Goal: Use online tool/utility: Utilize a website feature to perform a specific function

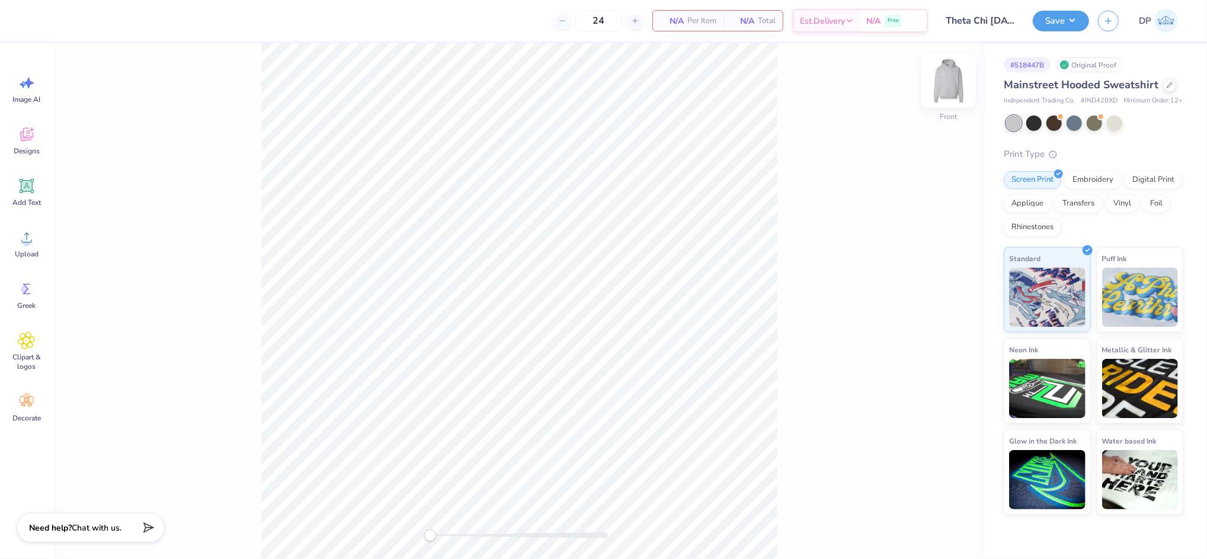
click at [949, 76] on img at bounding box center [948, 80] width 47 height 47
click at [32, 241] on icon at bounding box center [27, 238] width 18 height 18
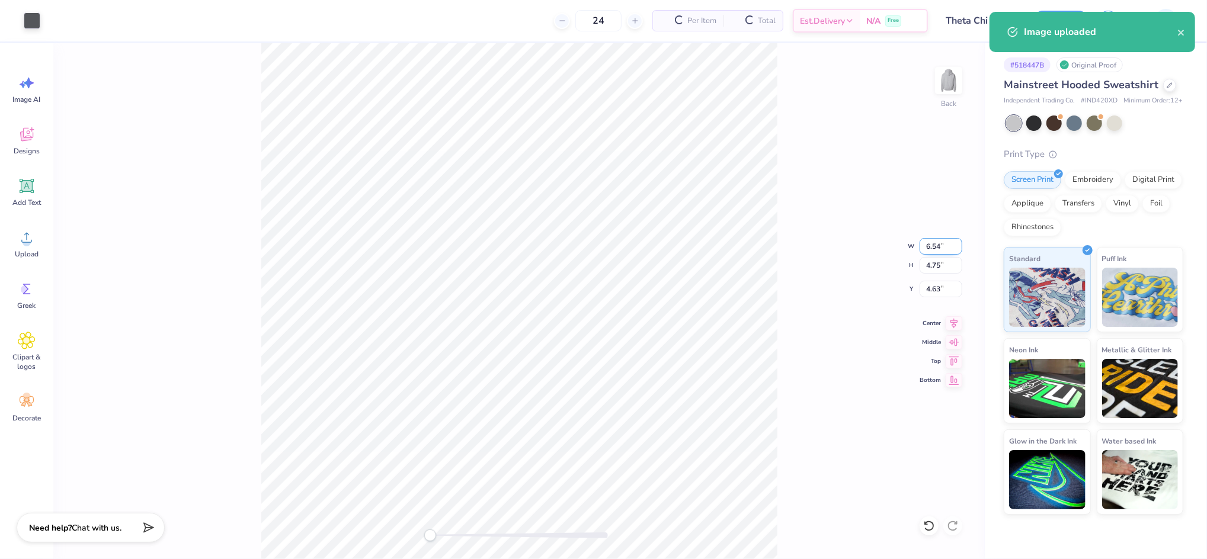
click at [932, 245] on input "6.54" at bounding box center [941, 246] width 43 height 17
type input "3.50"
type input "2.54"
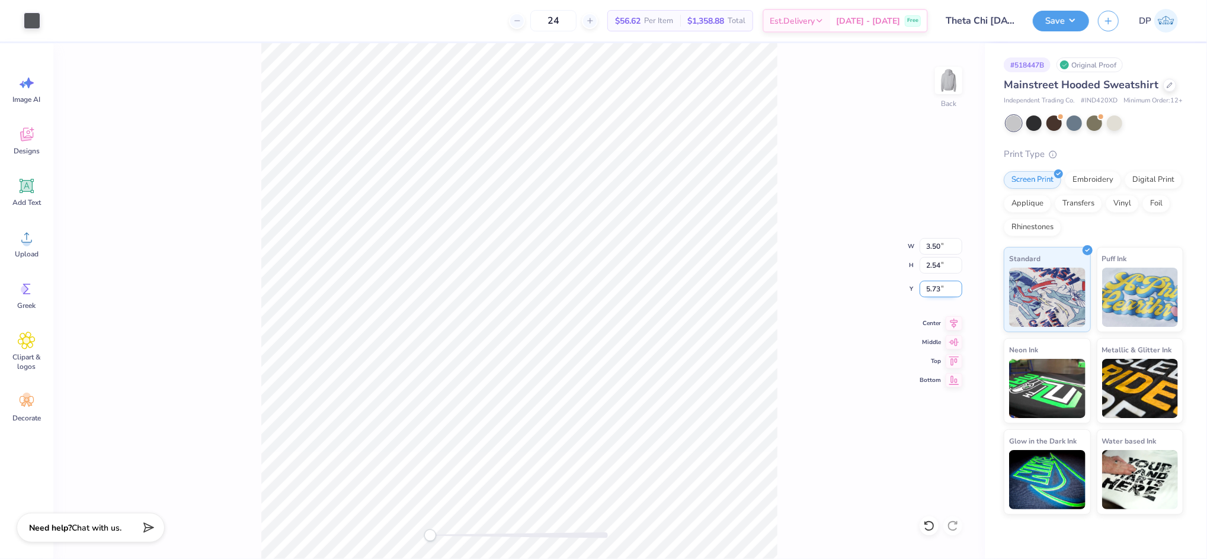
click at [941, 287] on input "5.73" at bounding box center [941, 289] width 43 height 17
click at [936, 285] on input "5.73" at bounding box center [941, 289] width 43 height 17
type input "3"
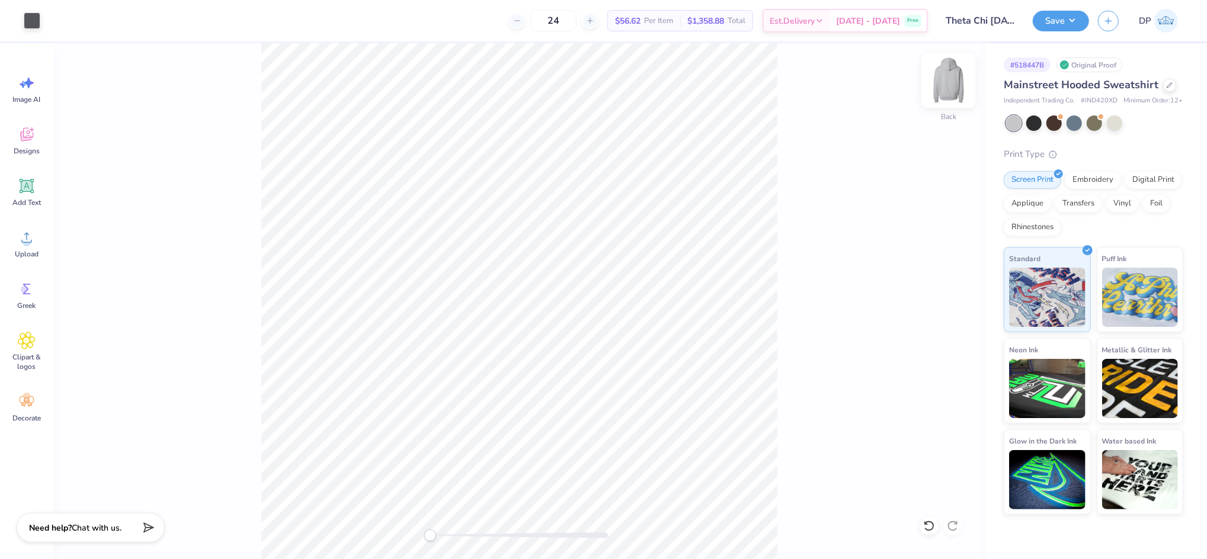
click at [946, 82] on img at bounding box center [948, 80] width 47 height 47
click at [34, 244] on icon at bounding box center [27, 238] width 18 height 18
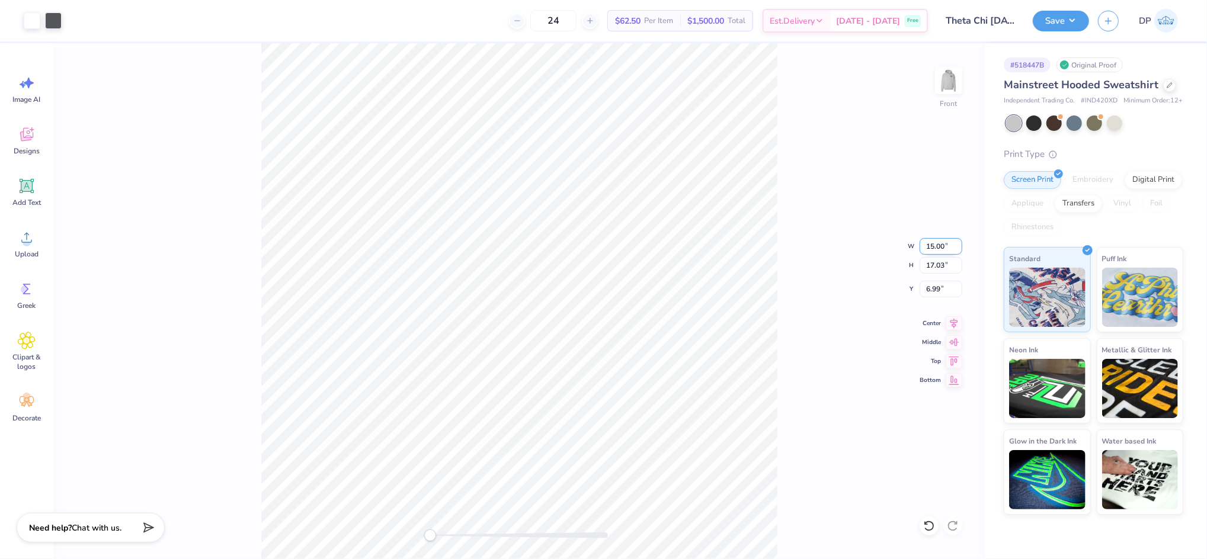
click at [927, 248] on input "15.00" at bounding box center [941, 246] width 43 height 17
type input "12.50"
type input "14.19"
click at [935, 285] on input "8.40" at bounding box center [941, 289] width 43 height 17
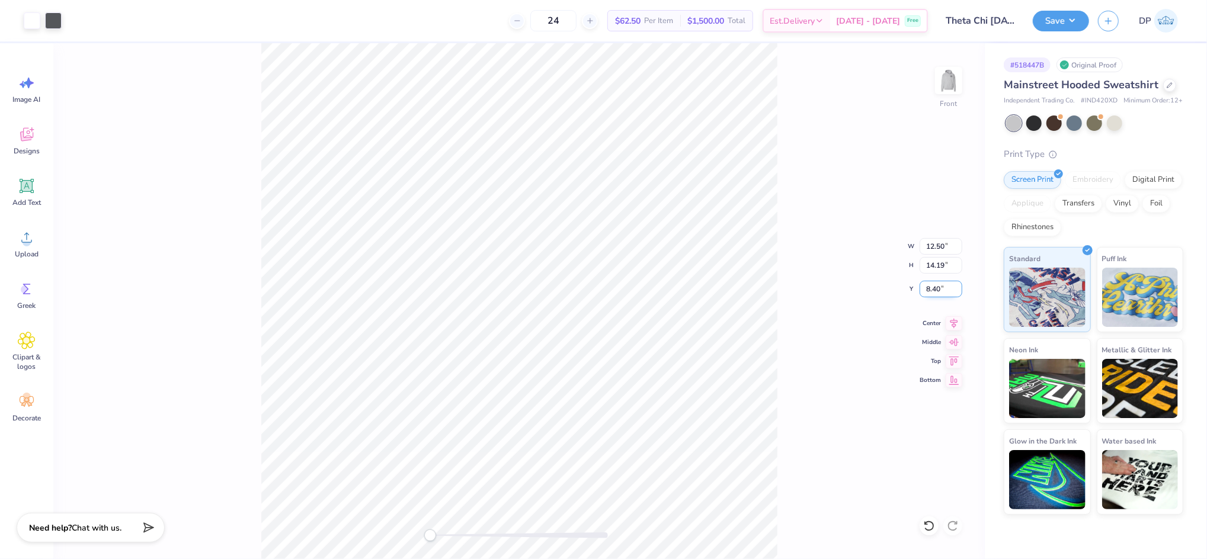
click at [935, 285] on input "8.40" at bounding box center [941, 289] width 43 height 17
type input "6"
click at [810, 244] on div "Front W 12.50 12.50 " H 14.19 14.19 " Y 6 6 " Center Middle Top Bottom" at bounding box center [519, 301] width 932 height 516
click at [461, 533] on div at bounding box center [519, 536] width 178 height 6
click at [472, 536] on div at bounding box center [519, 536] width 178 height 6
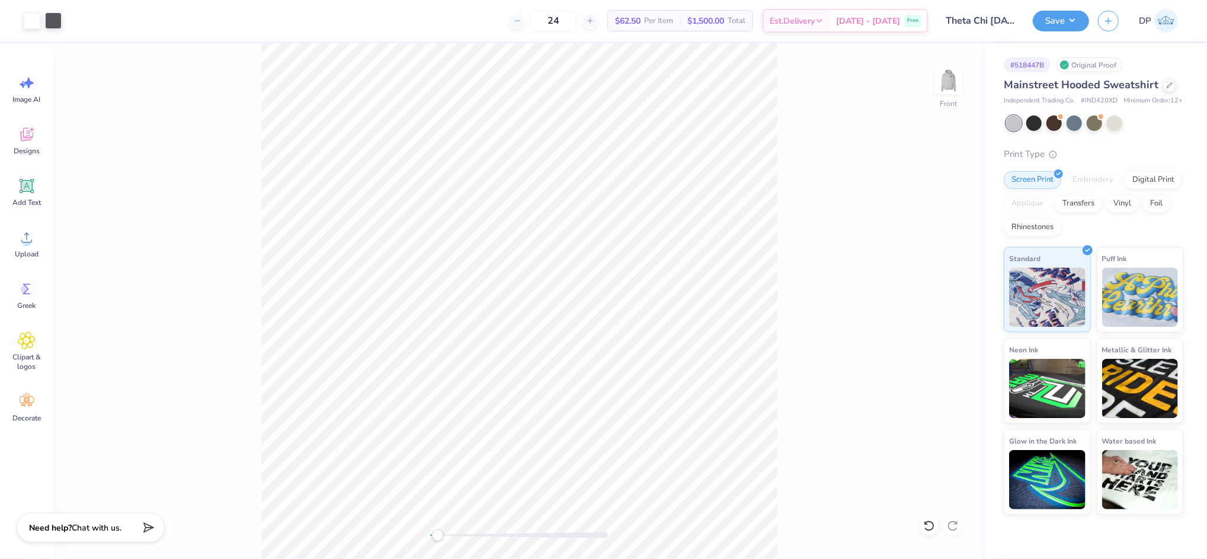
click at [419, 534] on div "Front" at bounding box center [519, 301] width 932 height 516
click at [497, 536] on div at bounding box center [519, 536] width 178 height 6
drag, startPoint x: 494, startPoint y: 537, endPoint x: 479, endPoint y: 538, distance: 14.2
click at [479, 538] on div "Accessibility label" at bounding box center [479, 536] width 12 height 12
drag, startPoint x: 34, startPoint y: 190, endPoint x: 178, endPoint y: 247, distance: 154.8
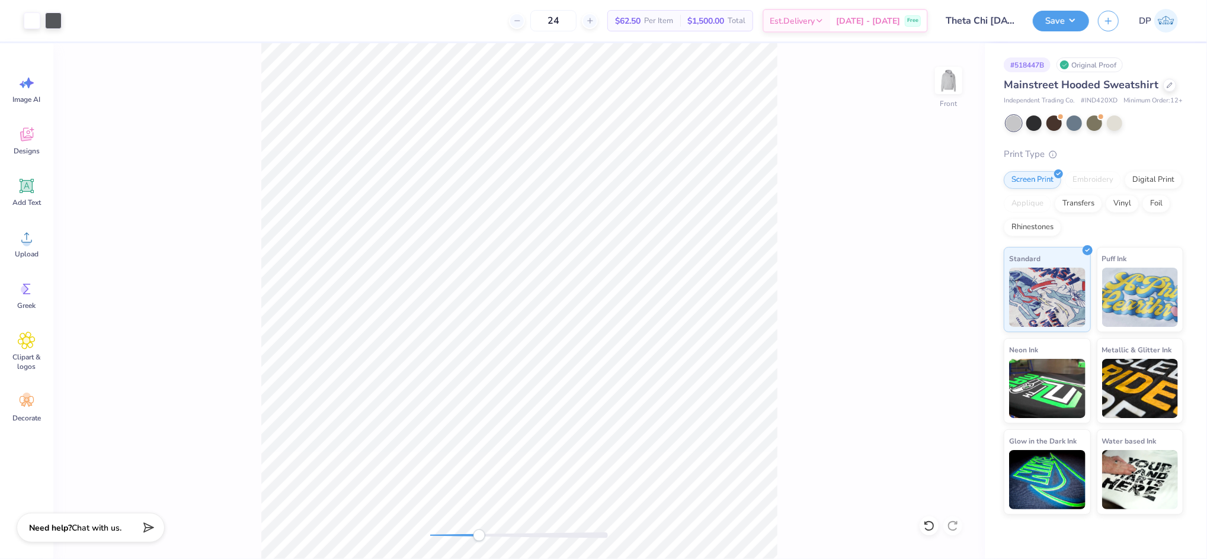
click at [34, 188] on icon at bounding box center [27, 186] width 18 height 18
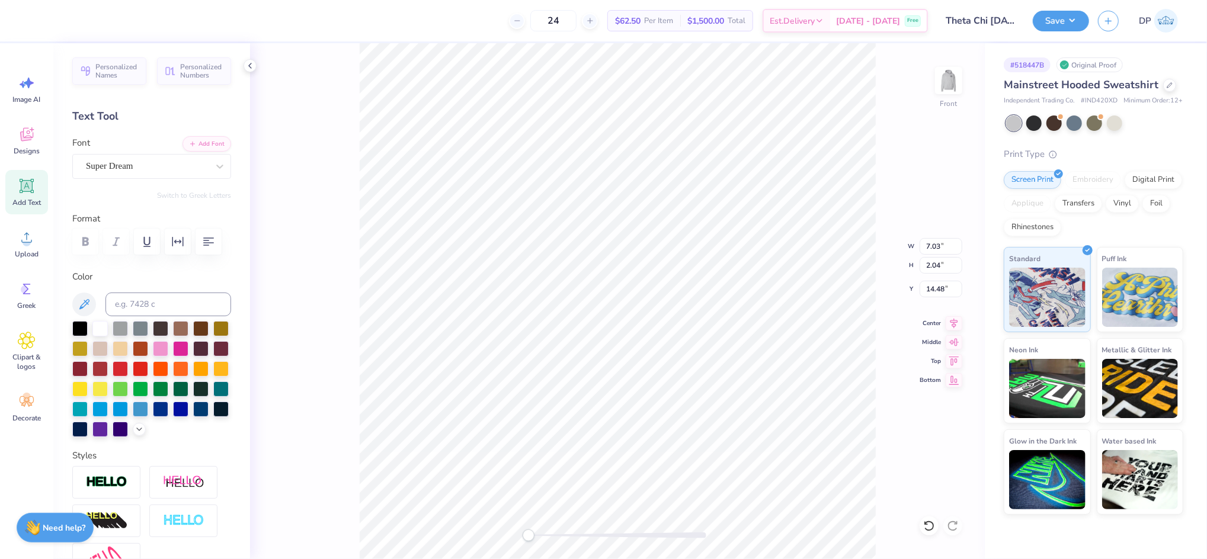
click at [610, 536] on div at bounding box center [618, 536] width 178 height 6
click at [602, 535] on div at bounding box center [618, 536] width 178 height 6
type input "4.22"
type input "1.22"
type input "10.86"
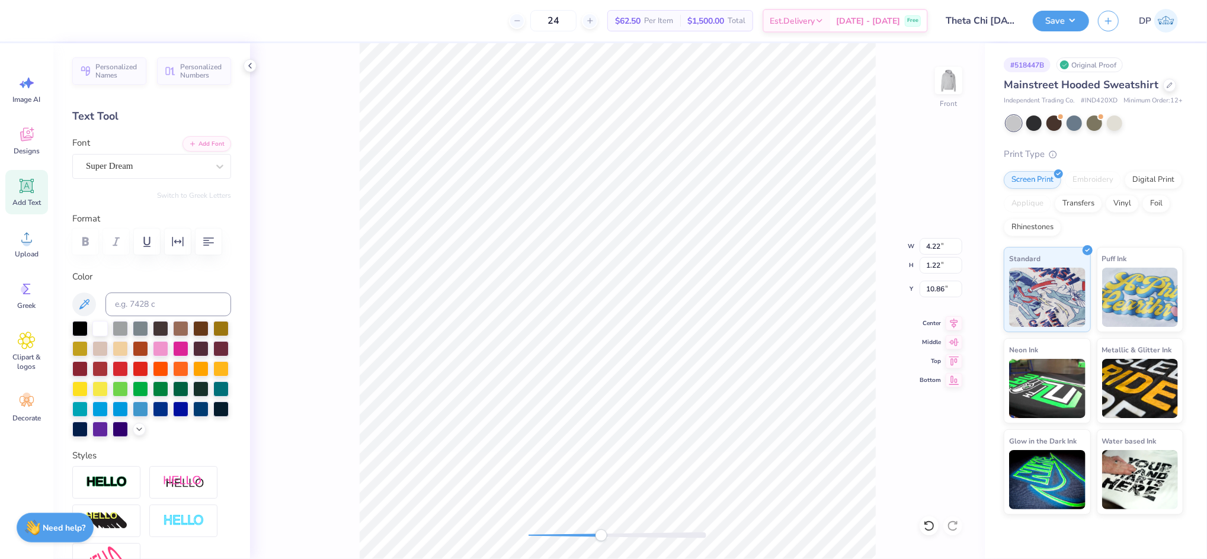
scroll to position [13, 1]
type textarea "2025"
click at [190, 135] on div "Personalized Names Personalized Numbers Text Tool Add Font Font Super Dream Swi…" at bounding box center [151, 301] width 197 height 516
click at [203, 138] on button "Add Font" at bounding box center [207, 142] width 49 height 15
click at [188, 356] on div at bounding box center [180, 347] width 15 height 15
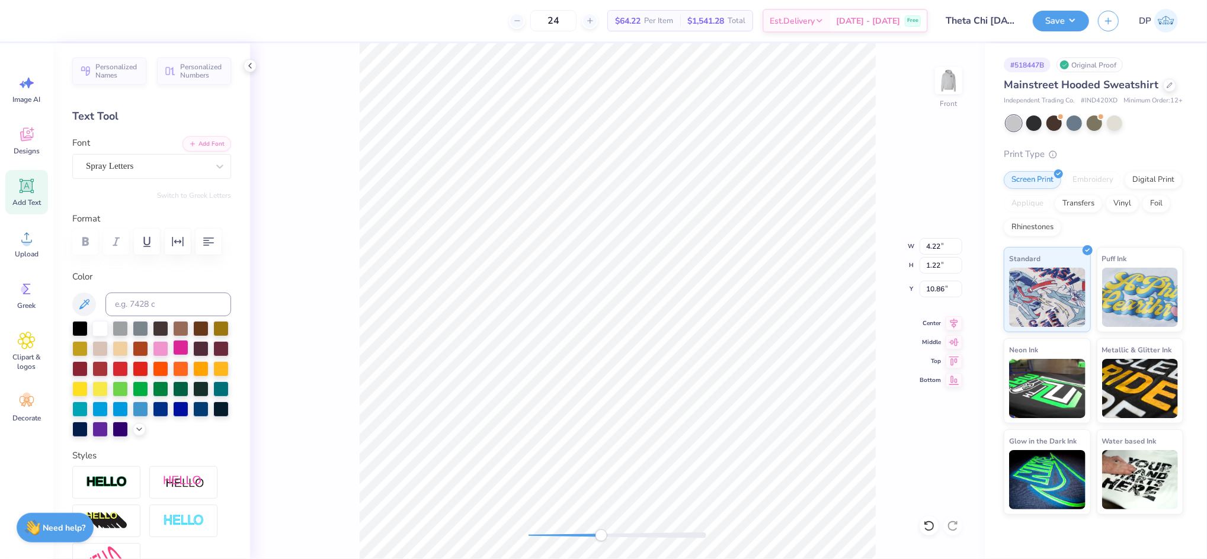
type input "2.13"
type input "1.00"
drag, startPoint x: 601, startPoint y: 539, endPoint x: 586, endPoint y: 538, distance: 15.5
click at [586, 539] on div "Accessibility label" at bounding box center [590, 536] width 12 height 12
type input "12.66"
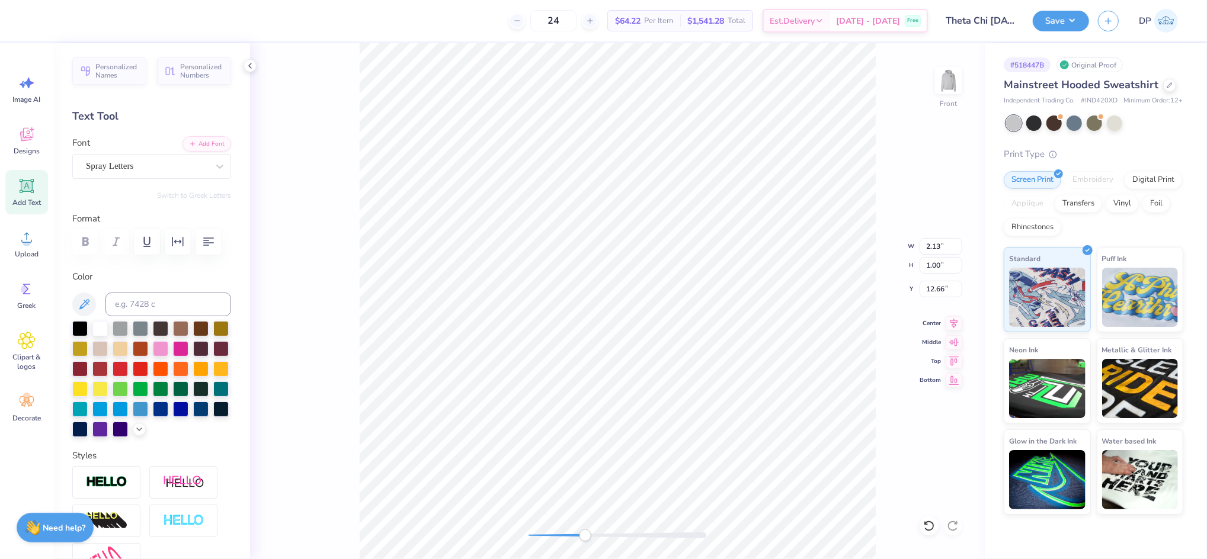
scroll to position [13, 2]
type textarea "THETA CHI"
click at [561, 542] on div "Front W 2.13 2.13 " H 1.00 1.00 " Y 12.66 12.66 " Center Middle Top Bottom" at bounding box center [617, 301] width 735 height 516
type input "3.93"
type input "0.96"
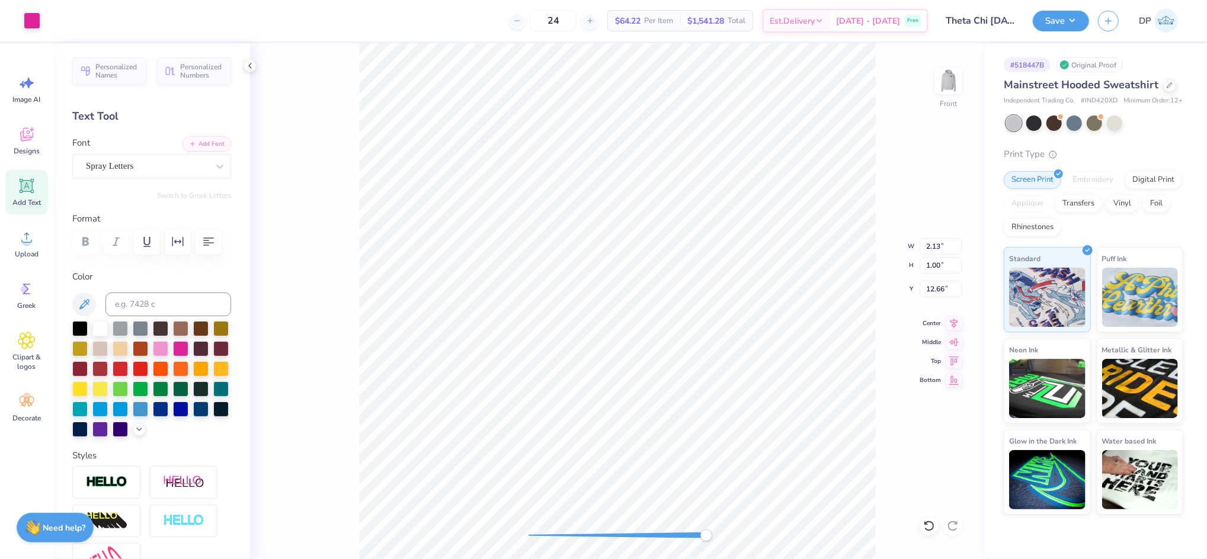
type input "11.60"
drag, startPoint x: 703, startPoint y: 538, endPoint x: 671, endPoint y: 537, distance: 31.4
click at [678, 537] on div "Accessibility label" at bounding box center [684, 536] width 12 height 12
type input "12.50"
type input "14.19"
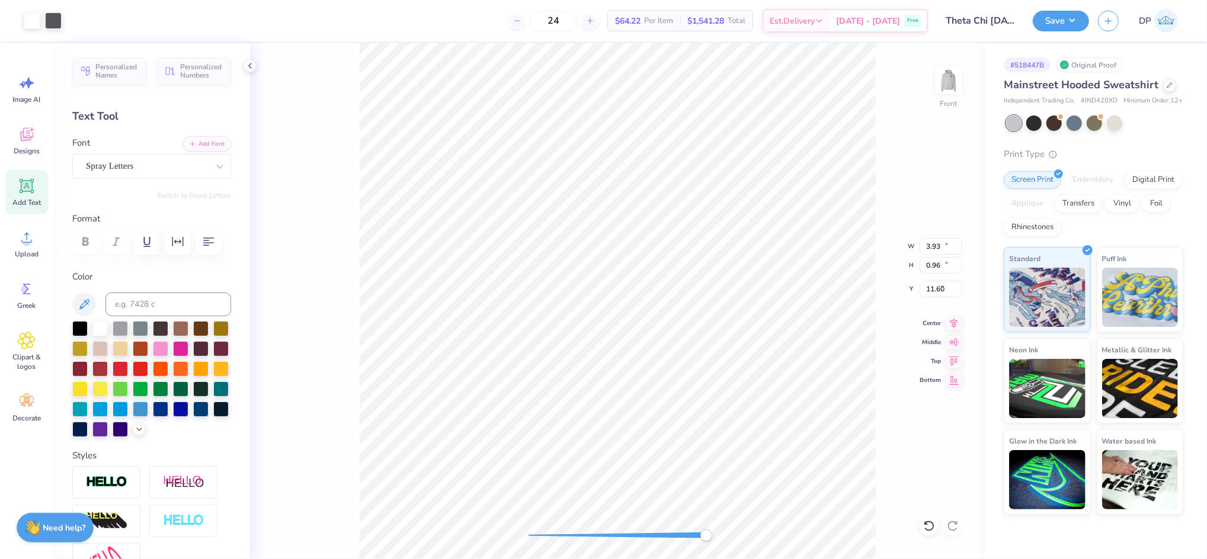
type input "6.00"
drag, startPoint x: 932, startPoint y: 532, endPoint x: 705, endPoint y: 536, distance: 227.0
click at [930, 532] on div at bounding box center [929, 526] width 19 height 19
drag, startPoint x: 706, startPoint y: 540, endPoint x: 624, endPoint y: 541, distance: 82.4
click at [624, 541] on div "Accessibility label" at bounding box center [629, 536] width 12 height 12
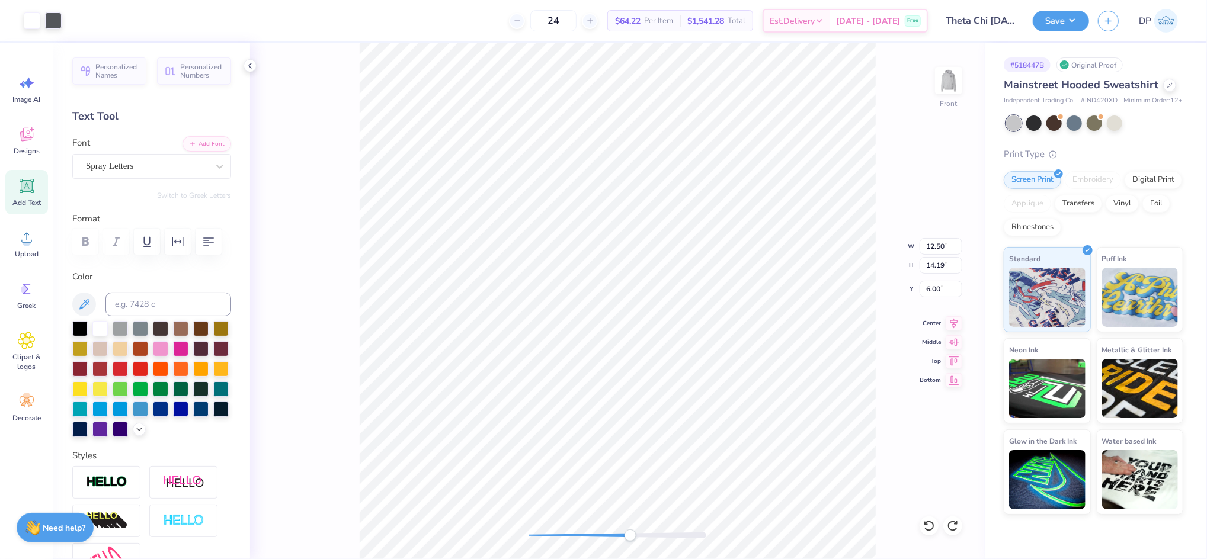
drag, startPoint x: 696, startPoint y: 536, endPoint x: 618, endPoint y: 539, distance: 78.9
click at [625, 539] on div "Accessibility label" at bounding box center [631, 536] width 12 height 12
click at [594, 535] on div at bounding box center [618, 536] width 178 height 6
type input "3.93"
type input "0.96"
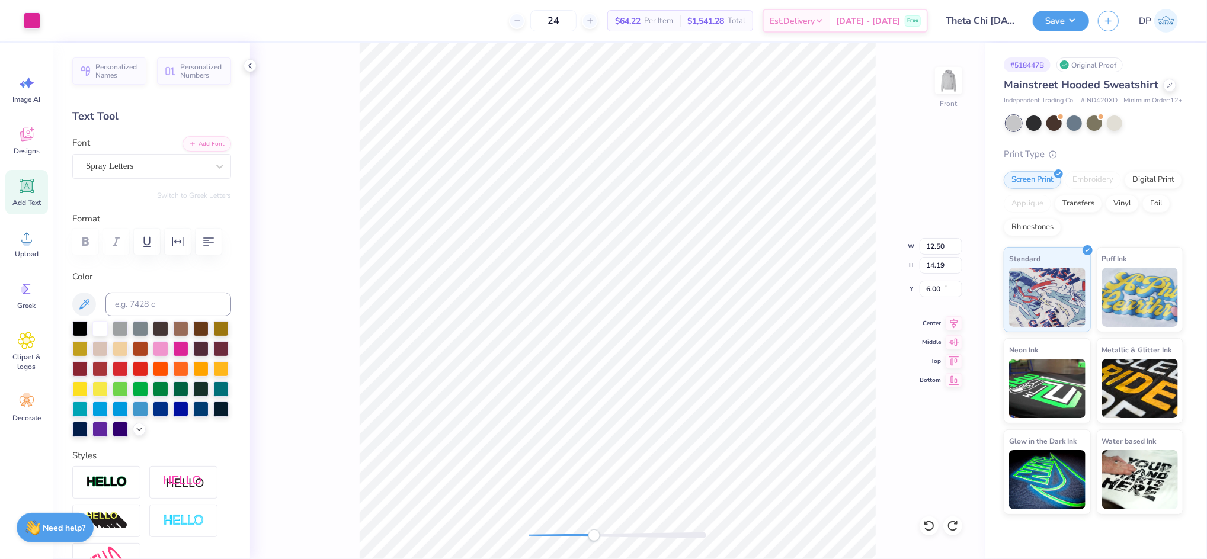
type input "11.59"
type input "2.05"
type input "11.61"
drag, startPoint x: 598, startPoint y: 535, endPoint x: 577, endPoint y: 533, distance: 20.9
click at [577, 533] on div "Accessibility label" at bounding box center [583, 536] width 12 height 12
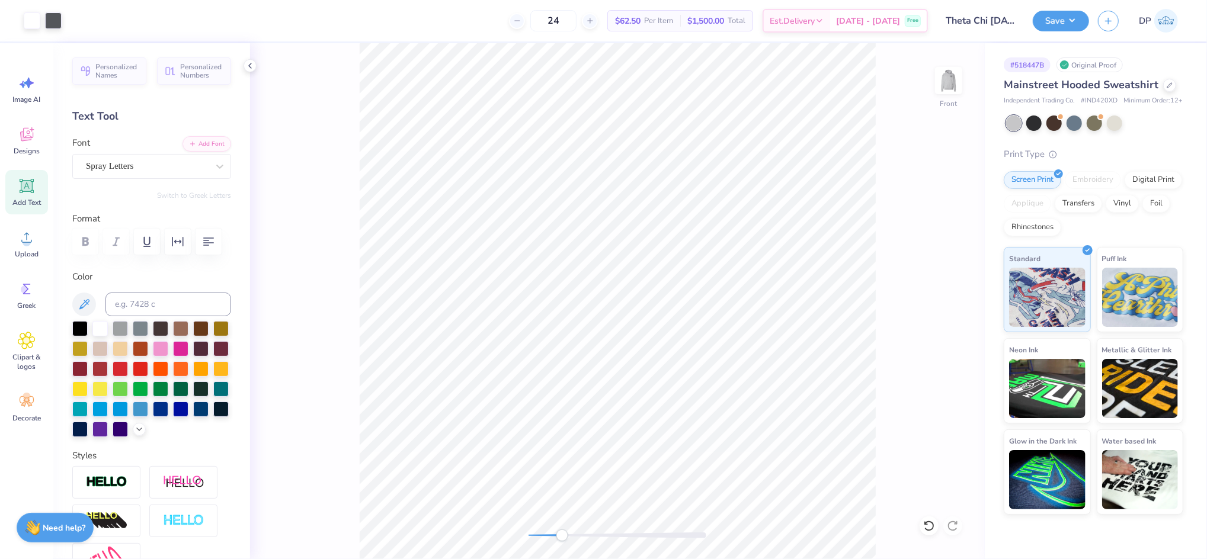
click at [562, 541] on div at bounding box center [618, 536] width 178 height 12
click at [539, 535] on div at bounding box center [618, 536] width 178 height 6
click at [691, 450] on li "Ungroup" at bounding box center [707, 451] width 93 height 23
click at [645, 423] on li "Group" at bounding box center [662, 428] width 93 height 23
type input "3.93"
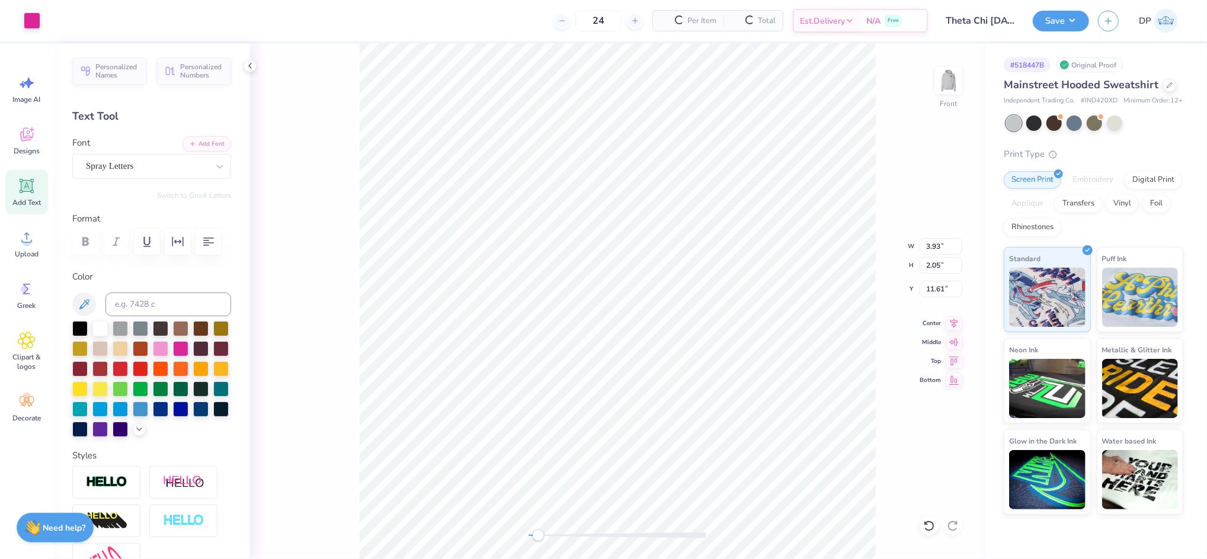
type input "2.05"
type input "11.61"
click at [42, 24] on div "Art colors 24 $64.22 Per Item $1,541.28 Total Est. Delivery [DATE] - [DATE] Fre…" at bounding box center [603, 20] width 1207 height 41
click at [32, 14] on div at bounding box center [32, 19] width 17 height 17
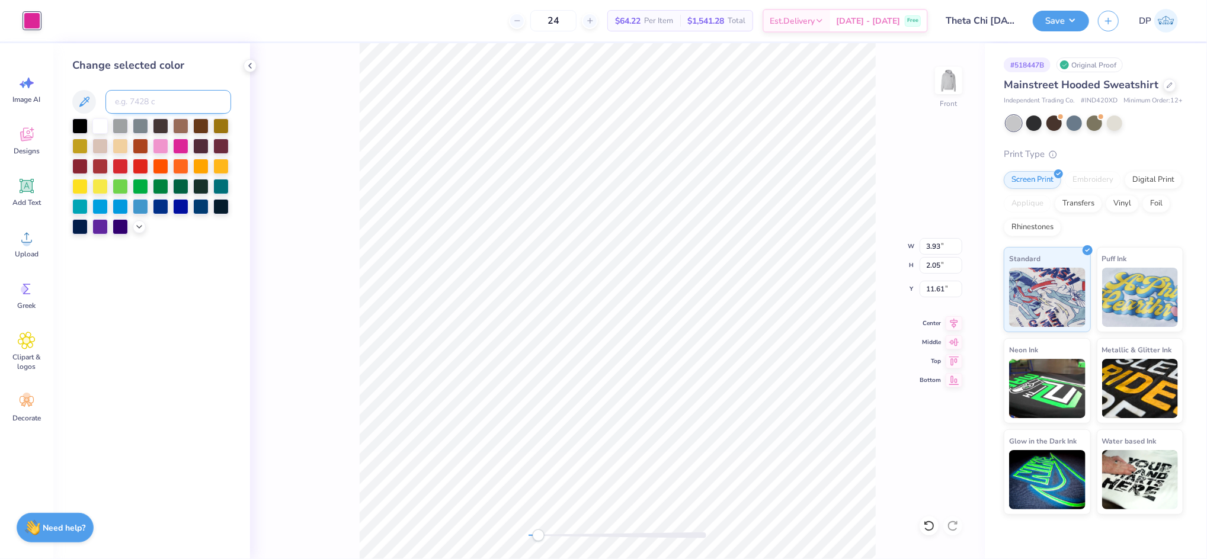
click at [159, 110] on input at bounding box center [168, 102] width 126 height 24
type input "cool gray 11"
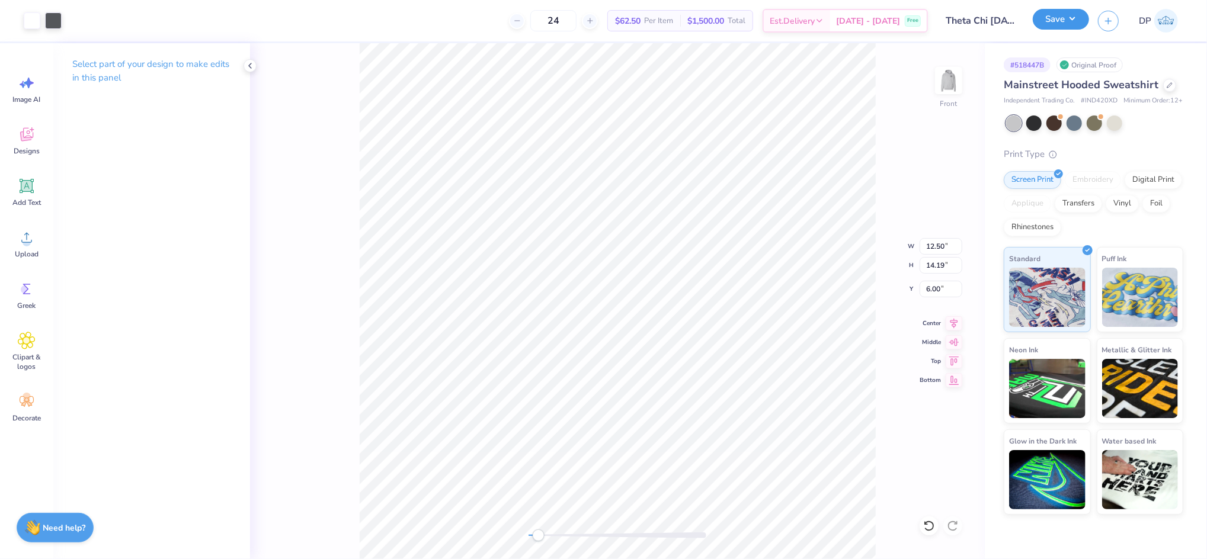
click at [1068, 21] on button "Save" at bounding box center [1061, 19] width 56 height 21
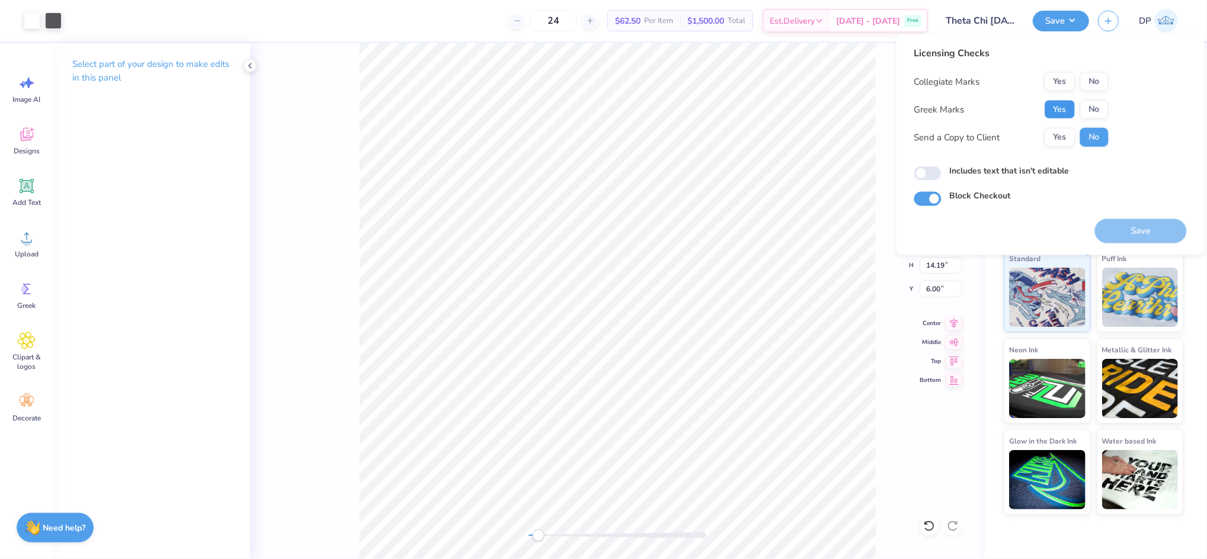
click at [1069, 111] on button "Yes" at bounding box center [1060, 109] width 31 height 19
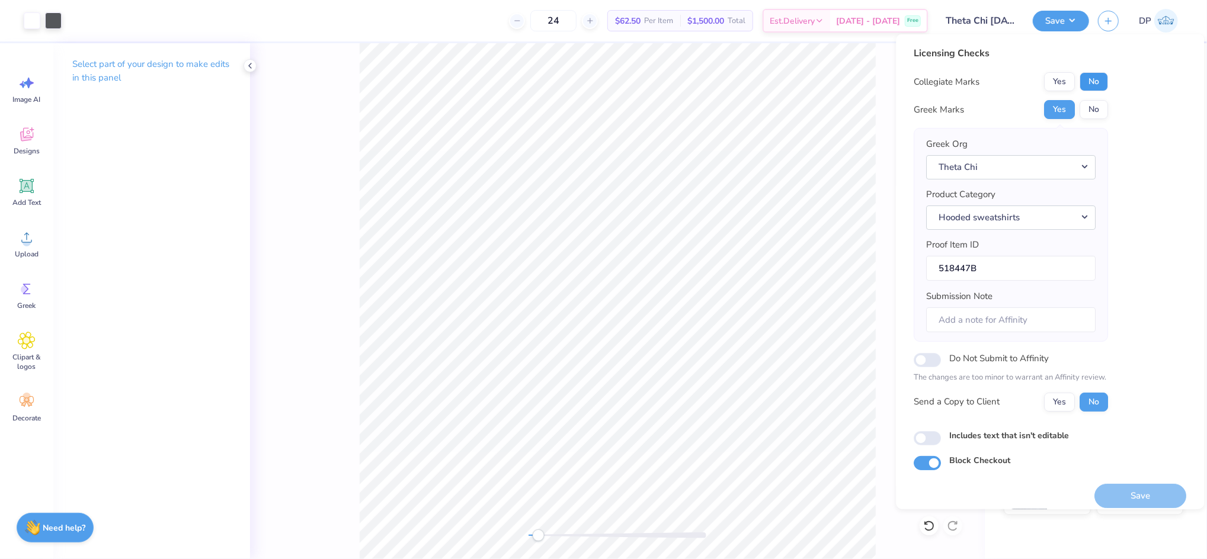
click at [1100, 84] on button "No" at bounding box center [1094, 81] width 28 height 19
click at [949, 443] on div "Includes text that isn't editable" at bounding box center [1050, 437] width 273 height 16
click at [977, 434] on label "Includes text that isn't editable" at bounding box center [1010, 435] width 120 height 12
click at [942, 434] on input "Includes text that isn't editable" at bounding box center [927, 438] width 27 height 14
checkbox input "true"
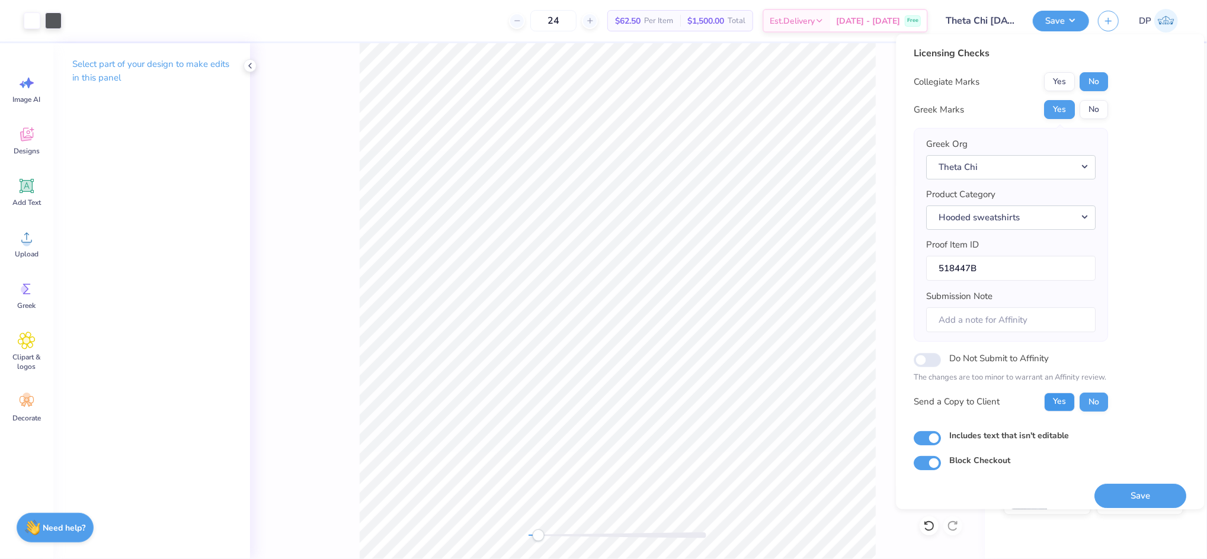
click at [1049, 406] on button "Yes" at bounding box center [1060, 401] width 31 height 19
click at [1115, 491] on button "Save" at bounding box center [1141, 496] width 92 height 24
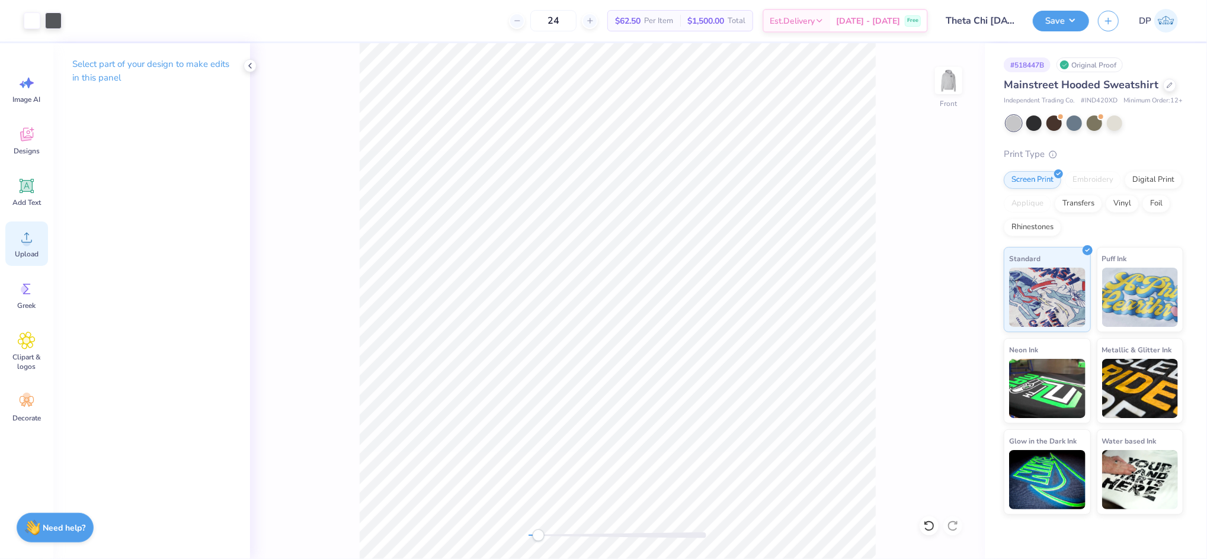
click at [31, 243] on icon at bounding box center [27, 238] width 18 height 18
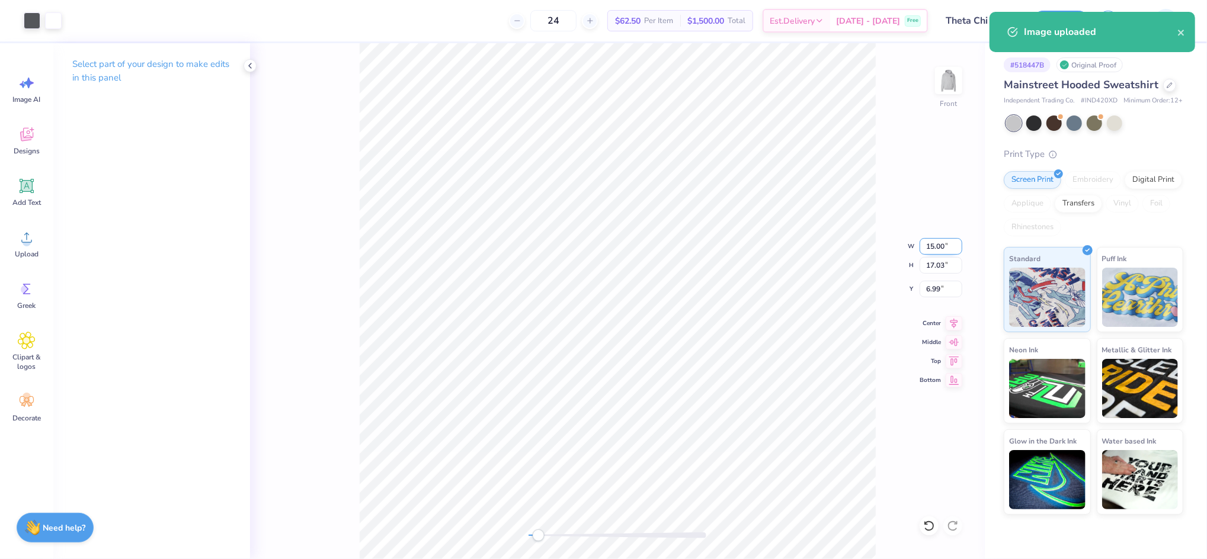
click at [926, 245] on input "15.00" at bounding box center [941, 246] width 43 height 17
click at [926, 244] on input "15.00" at bounding box center [941, 246] width 43 height 17
click at [933, 283] on input "6.99" at bounding box center [941, 289] width 43 height 17
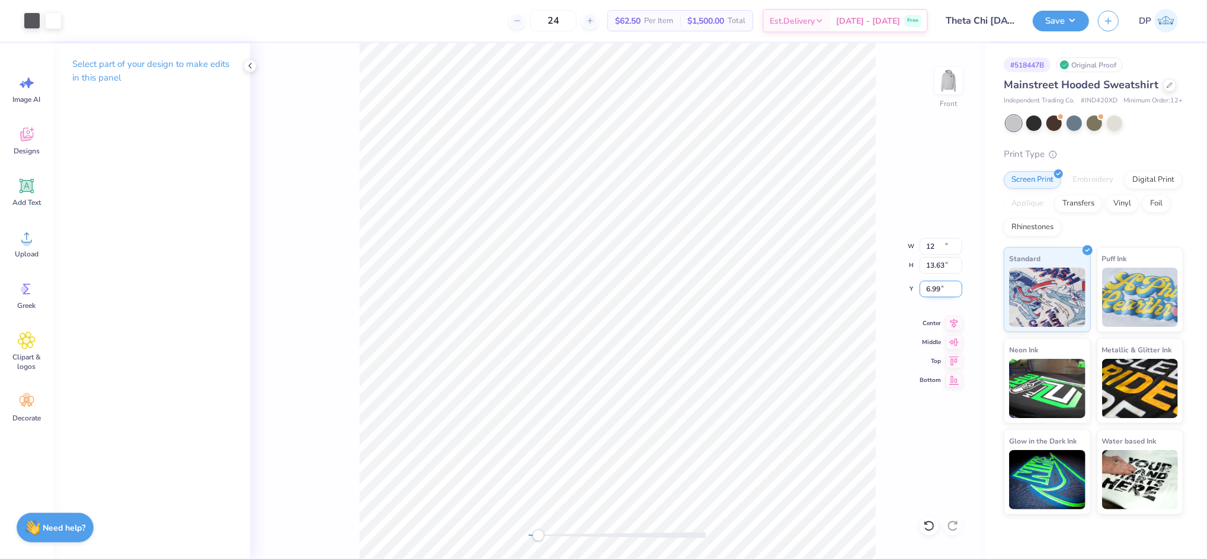
type input "12.00"
type input "13.63"
click at [933, 283] on input "8.69" at bounding box center [941, 289] width 43 height 17
type input "6"
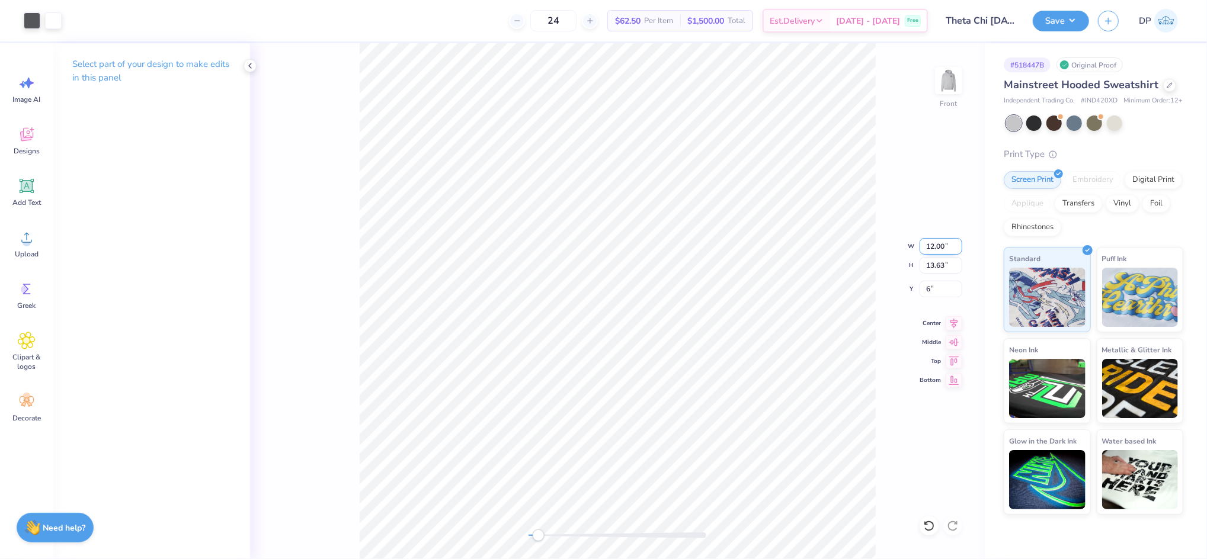
click at [939, 244] on input "12.00" at bounding box center [941, 246] width 43 height 17
type input "12.50"
type input "14.19"
type input "6.00"
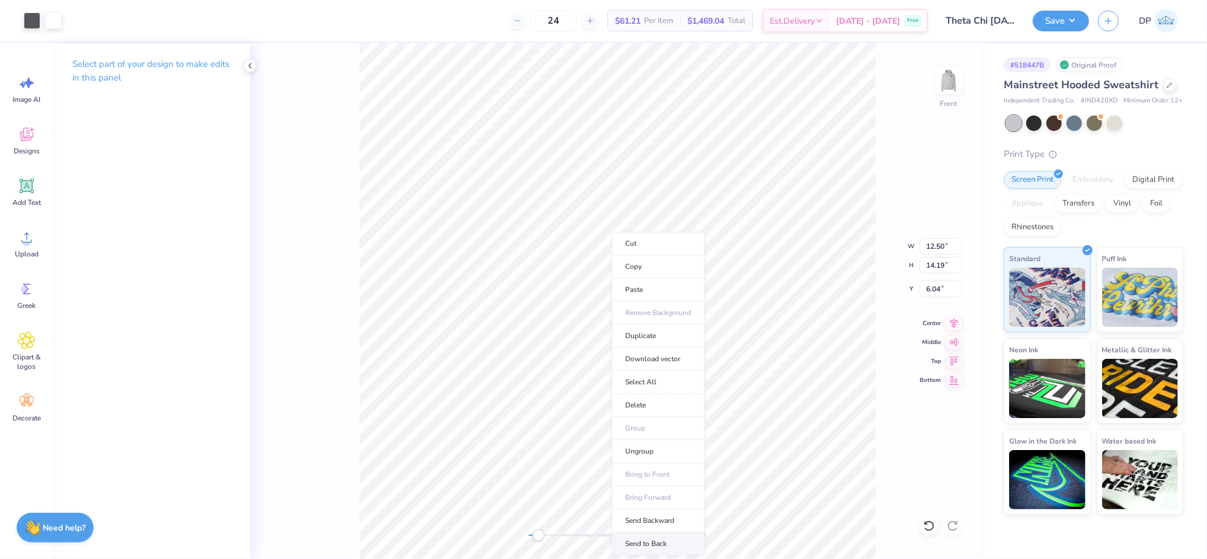
click at [666, 540] on li "Send to Back" at bounding box center [658, 544] width 93 height 23
click at [1055, 20] on button "Save" at bounding box center [1061, 19] width 56 height 21
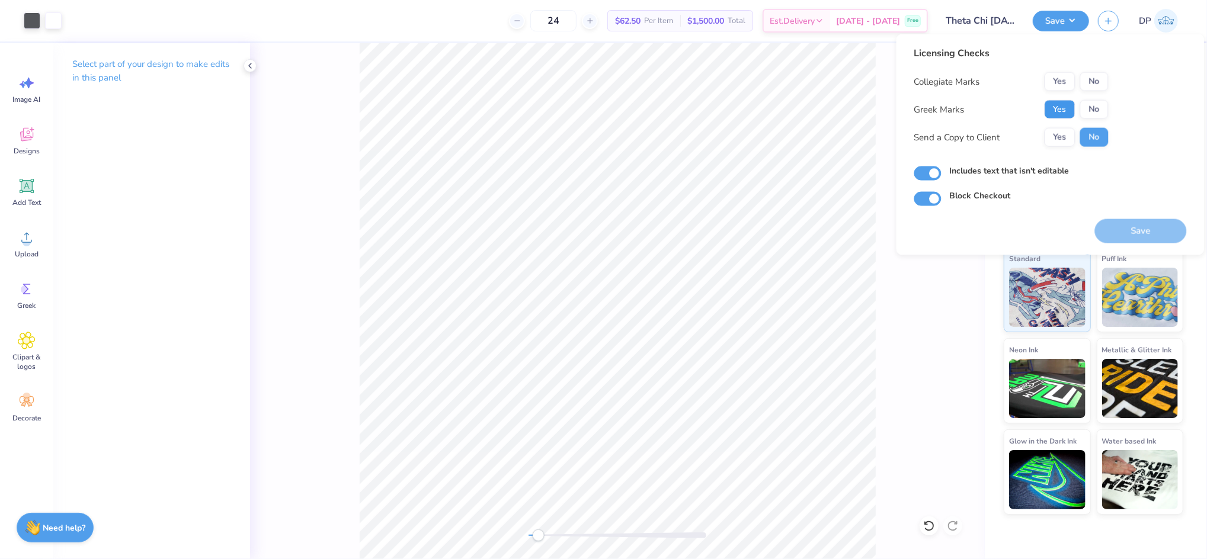
click at [1060, 110] on button "Yes" at bounding box center [1060, 109] width 31 height 19
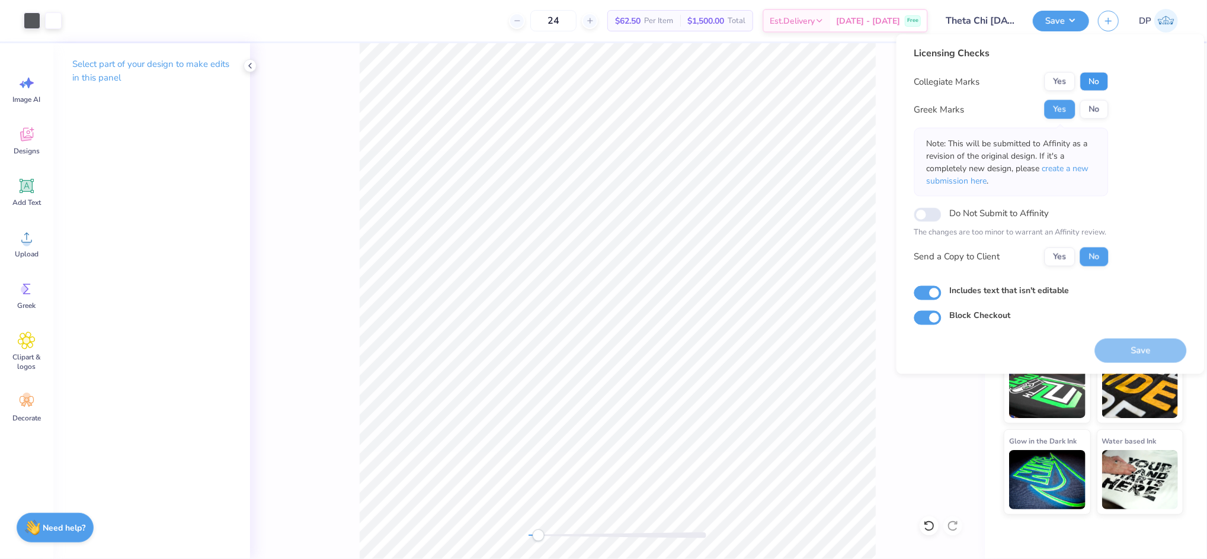
click at [1088, 80] on button "No" at bounding box center [1094, 81] width 28 height 19
click at [1062, 258] on button "Yes" at bounding box center [1060, 256] width 31 height 19
click at [1122, 348] on button "Save" at bounding box center [1141, 350] width 92 height 24
